Goal: Transaction & Acquisition: Purchase product/service

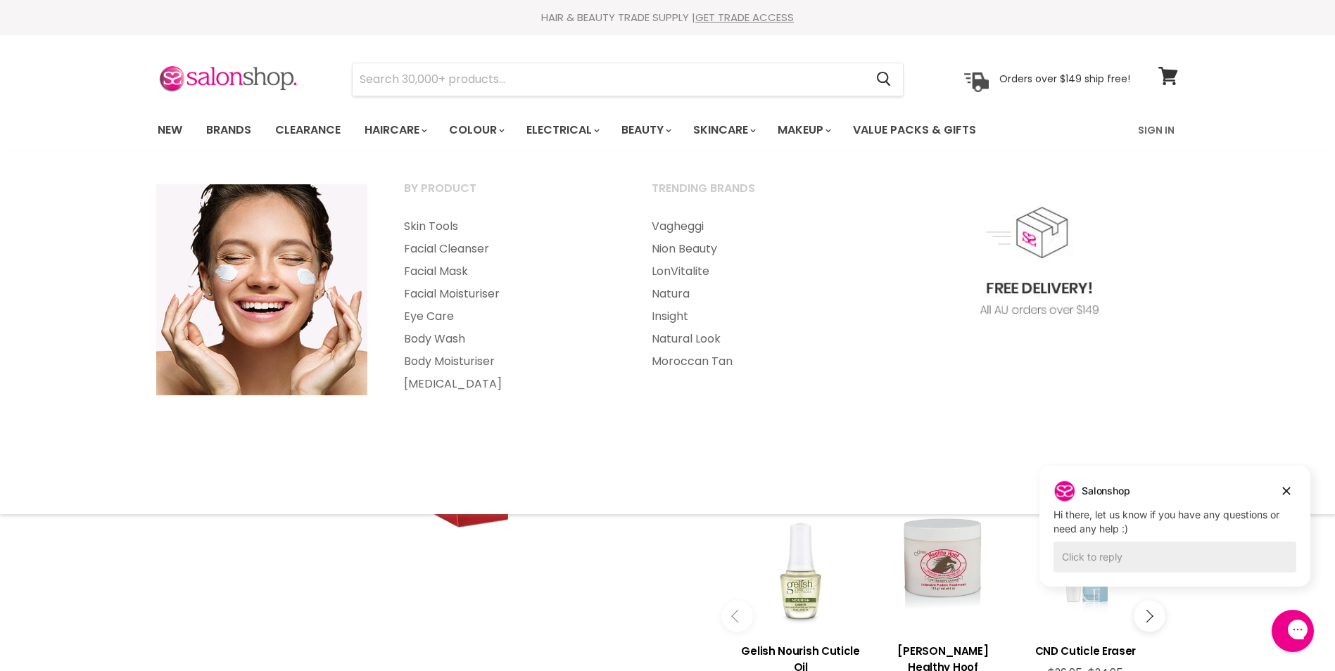
click at [63, 138] on div "New Brands Clearance Haircare" at bounding box center [667, 130] width 1335 height 41
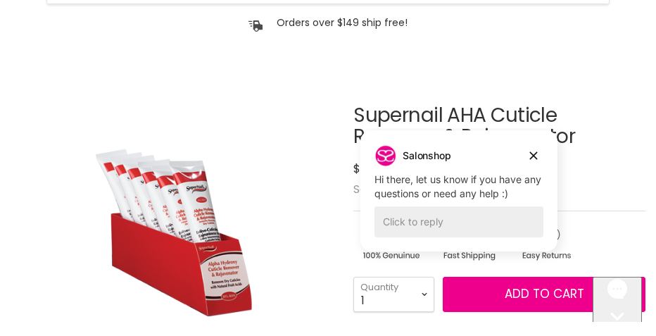
scroll to position [202, 0]
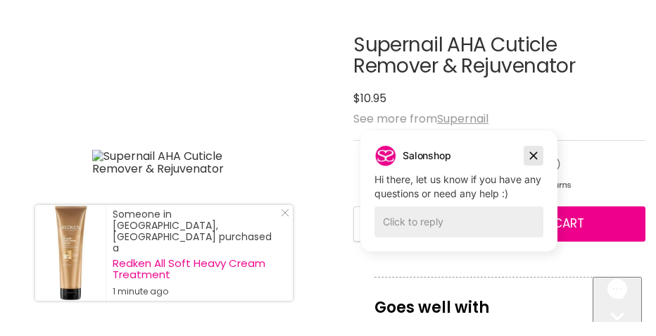
click at [531, 154] on icon "Dismiss campaign" at bounding box center [534, 156] width 8 height 8
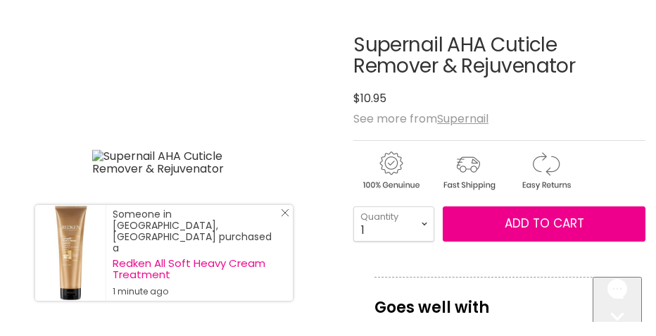
click at [284, 216] on line "Close Icon" at bounding box center [285, 212] width 7 height 7
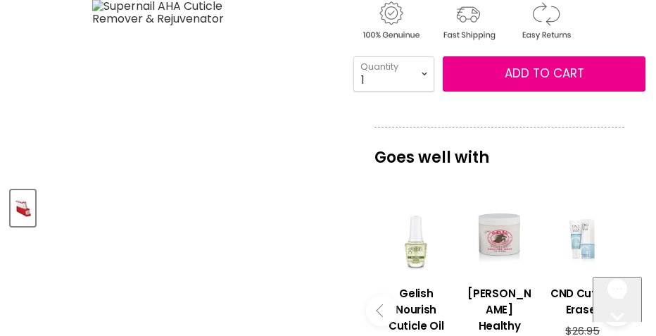
scroll to position [378, 0]
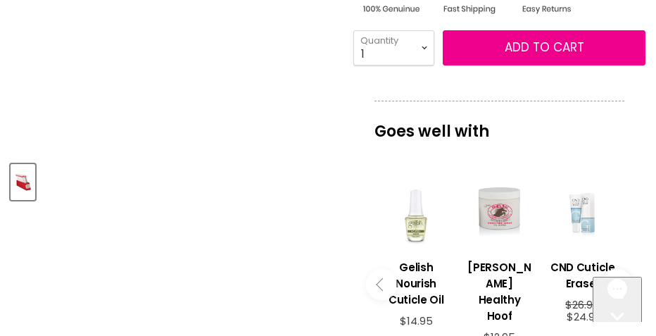
click at [28, 184] on img "Product thumbnails" at bounding box center [23, 181] width 22 height 33
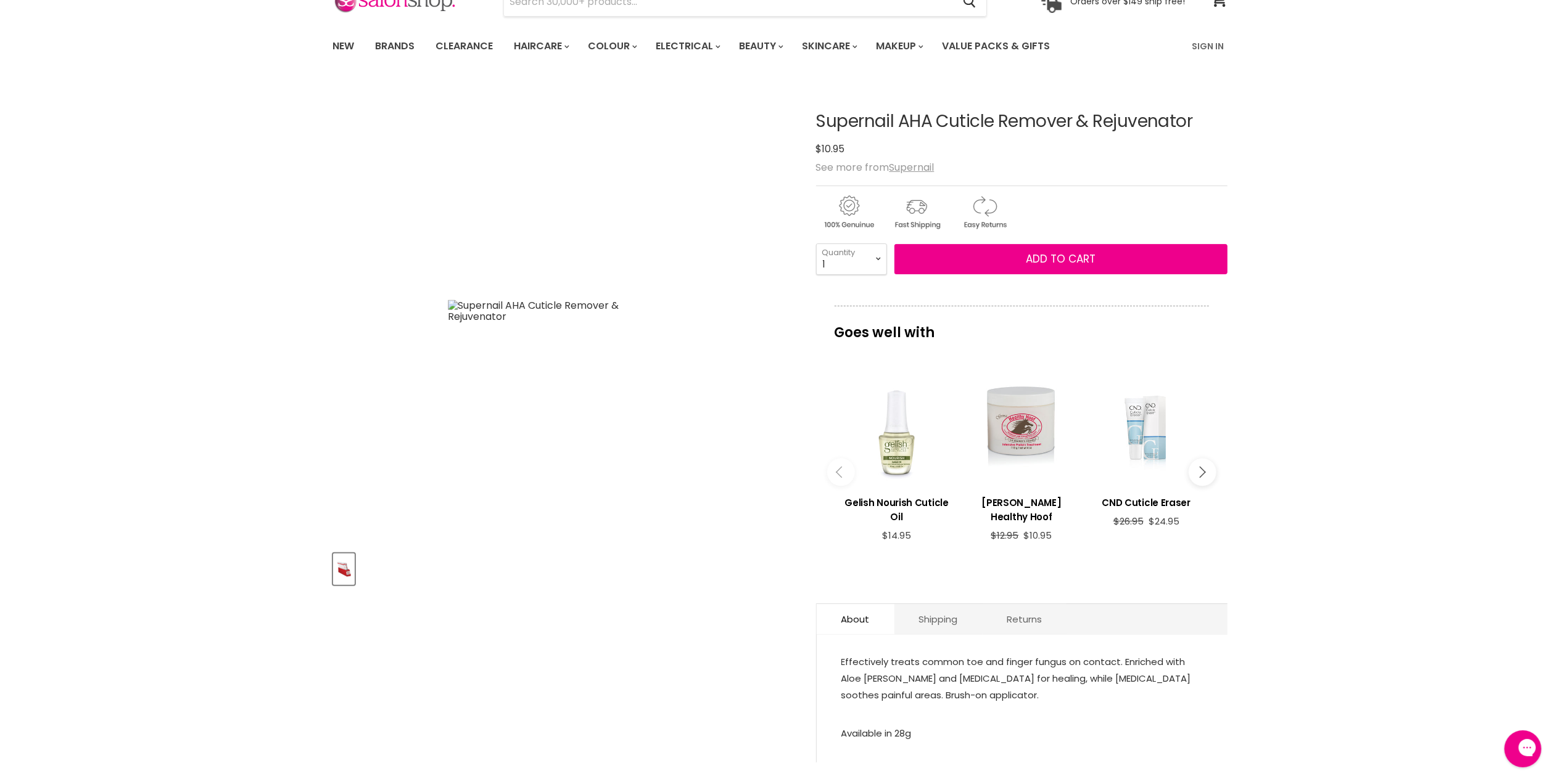
scroll to position [0, 0]
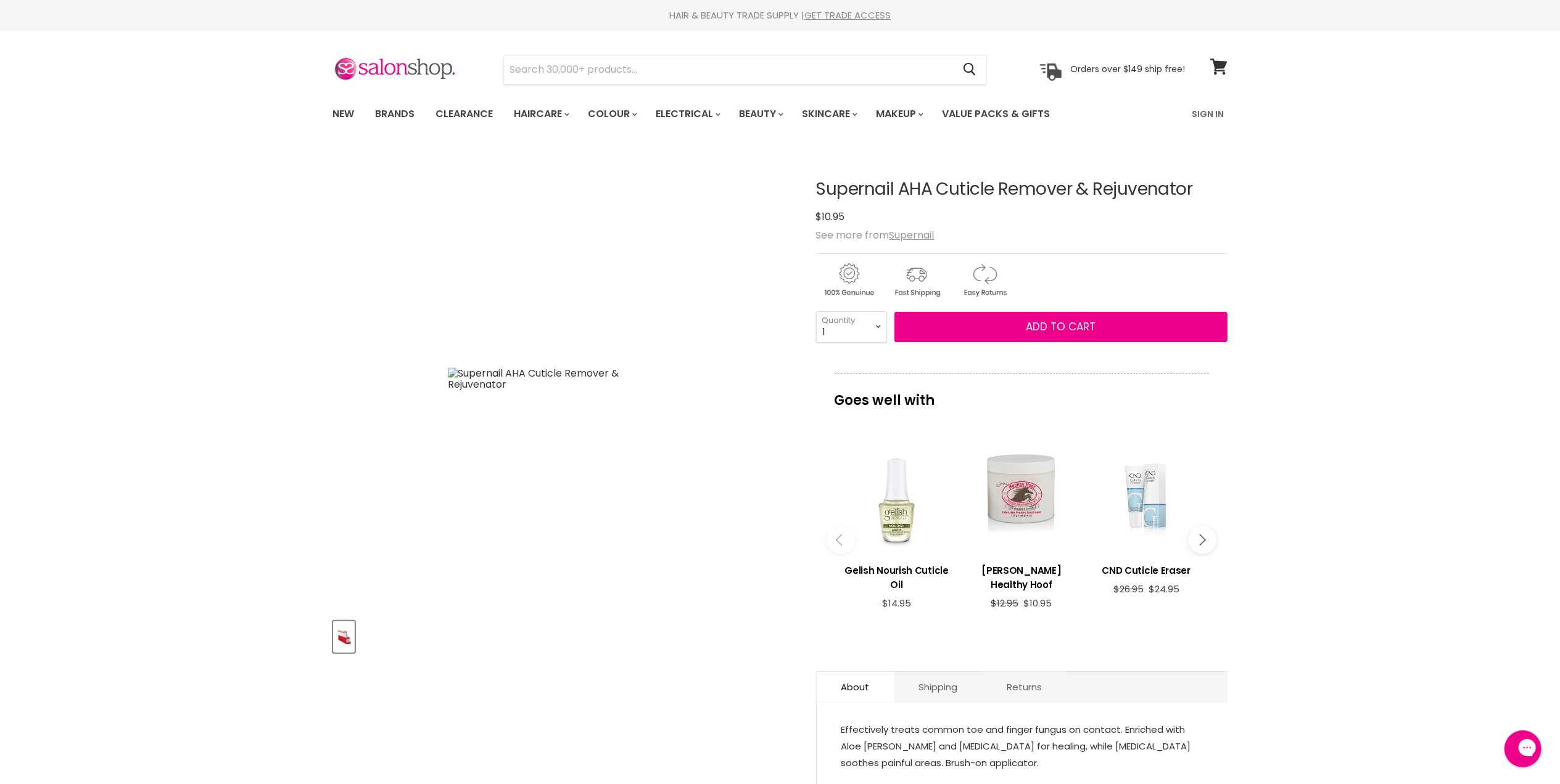
click at [524, 359] on div "Supernail AHA Cuticle Remover & Rejuvenator image. Click or Scroll to Zoom." at bounding box center [564, 379] width 461 height 461
click at [337, 588] on img "Product thumbnails" at bounding box center [344, 637] width 19 height 29
